Goal: Find specific page/section

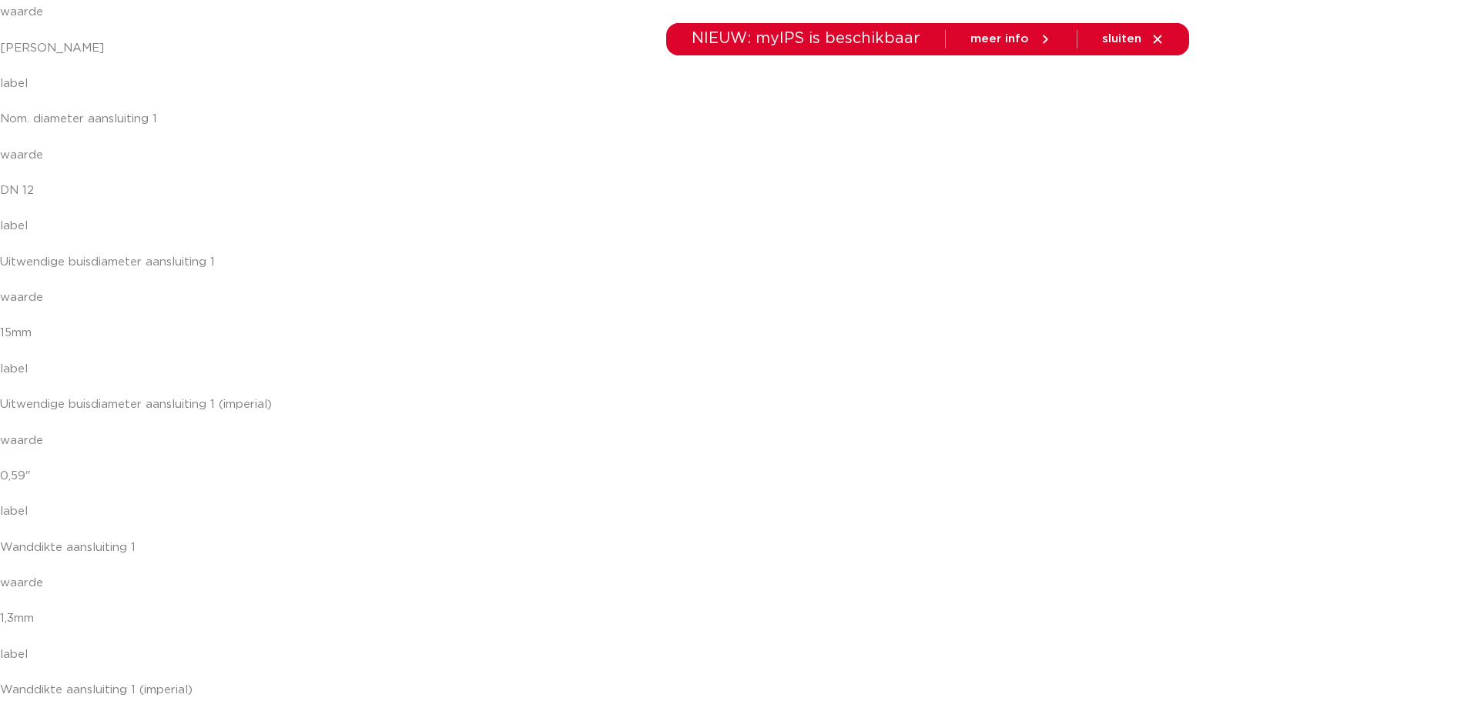
scroll to position [14014, 0]
drag, startPoint x: 1116, startPoint y: 42, endPoint x: 1111, endPoint y: 99, distance: 58.0
click at [1116, 42] on span "sluiten" at bounding box center [1121, 39] width 39 height 12
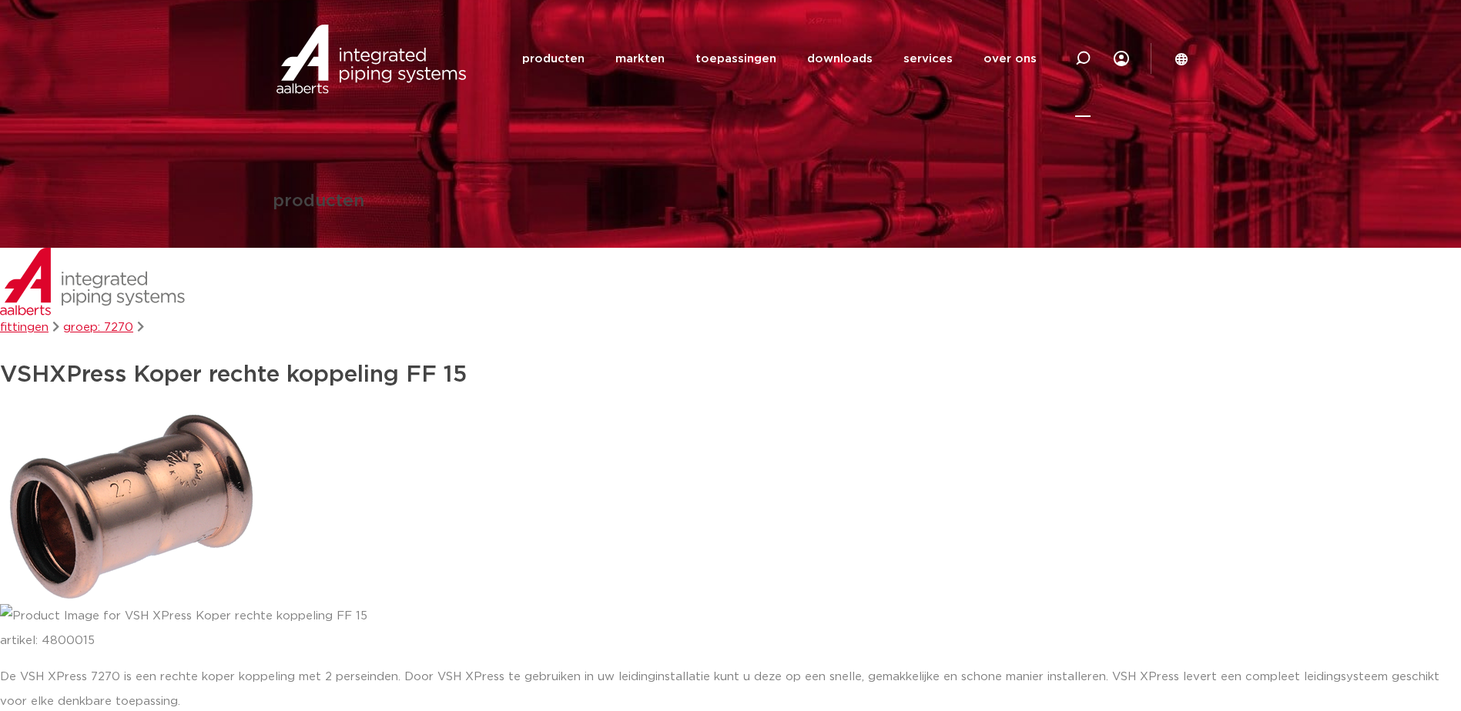
click at [1083, 61] on icon at bounding box center [1082, 58] width 15 height 15
click at [675, 60] on input "Zoeken" at bounding box center [850, 57] width 484 height 31
type input "38010"
click button "Zoeken" at bounding box center [0, 0] width 0 height 0
